Goal: Task Accomplishment & Management: Use online tool/utility

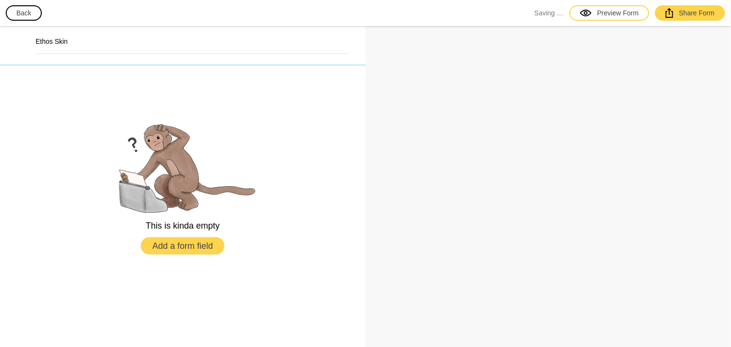
click at [123, 45] on h2 "Ethos Skin" at bounding box center [193, 42] width 314 height 10
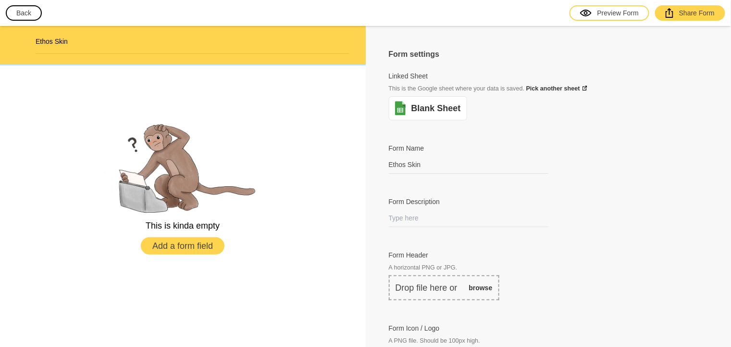
click at [76, 33] on div "Ethos Skin" at bounding box center [183, 45] width 343 height 27
click at [420, 166] on input "Ethos Skin" at bounding box center [469, 165] width 160 height 18
type input "NS4 Nav lets reset"
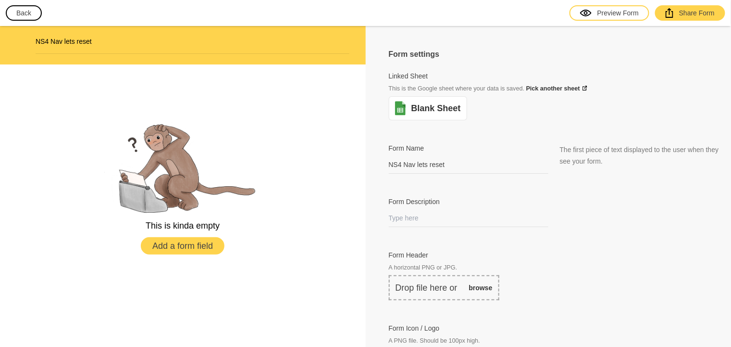
click at [346, 187] on div "This is kinda empty Add a form field" at bounding box center [183, 185] width 366 height 243
click at [30, 11] on button "Back" at bounding box center [24, 12] width 36 height 15
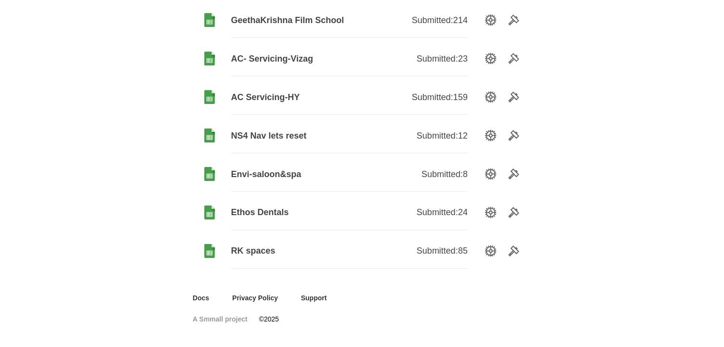
scroll to position [472, 0]
click at [353, 139] on div "Submitted: 12" at bounding box center [409, 136] width 118 height 35
click at [288, 135] on span "NS4 Nav lets reset" at bounding box center [290, 136] width 118 height 12
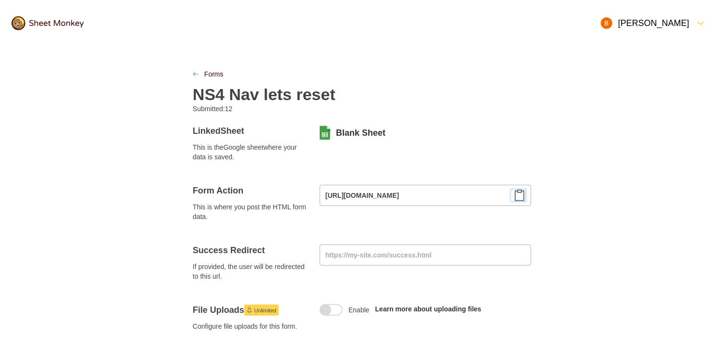
click at [519, 193] on icon "Clipboard" at bounding box center [520, 195] width 12 height 12
